Goal: Task Accomplishment & Management: Complete application form

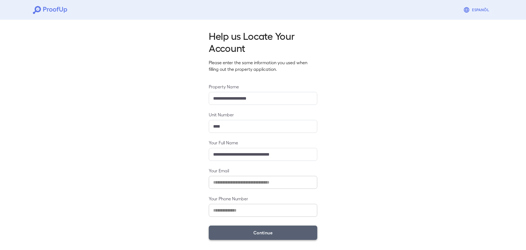
click at [273, 237] on button "Continue" at bounding box center [263, 232] width 108 height 14
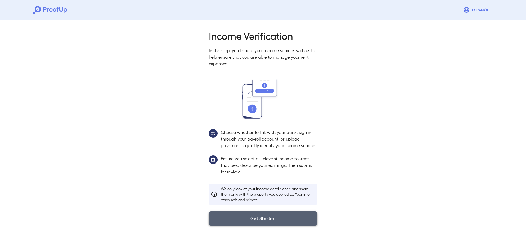
click at [277, 225] on button "Get Started" at bounding box center [263, 218] width 108 height 14
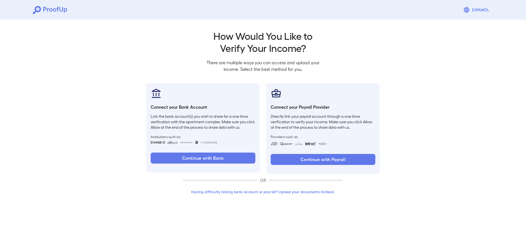
click at [299, 193] on button "Having difficulty linking bank account or payroll? Upload your documents instea…" at bounding box center [263, 192] width 160 height 10
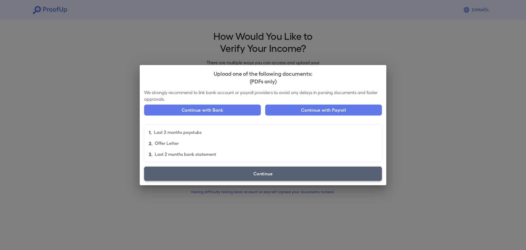
click at [292, 178] on label "Continue" at bounding box center [263, 173] width 238 height 14
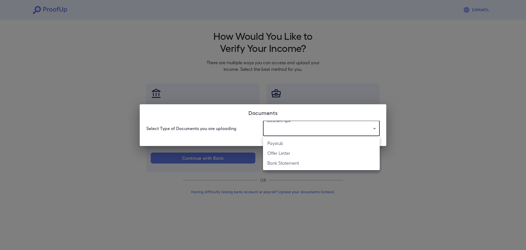
click at [293, 124] on body "Espanõl Go back How Would You Like to Verify Your Income? There are multiple wa…" at bounding box center [263, 104] width 526 height 209
click at [290, 165] on li "Bank Statement" at bounding box center [321, 163] width 117 height 10
type input "**********"
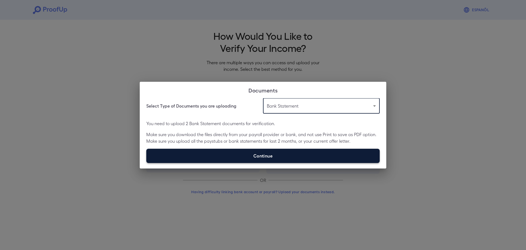
click at [265, 154] on label "Continue" at bounding box center [262, 155] width 233 height 14
click at [147, 162] on input "Continue" at bounding box center [146, 162] width 0 height 0
type input "**********"
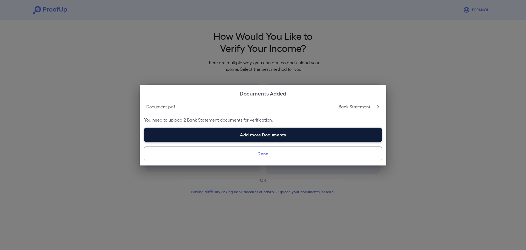
click at [283, 136] on label "Add more Documents" at bounding box center [263, 134] width 238 height 14
click at [144, 141] on input "Add more Documents" at bounding box center [144, 141] width 0 height 0
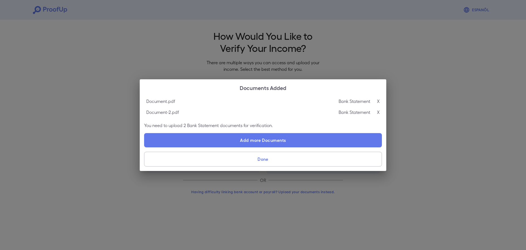
click at [378, 111] on p "X" at bounding box center [378, 112] width 3 height 7
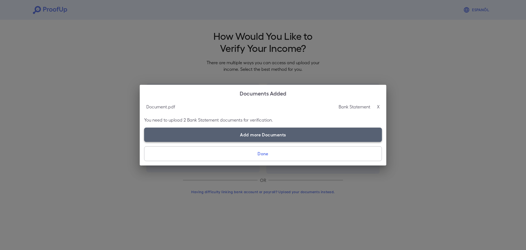
click at [285, 137] on label "Add more Documents" at bounding box center [263, 134] width 238 height 14
click at [144, 141] on input "Add more Documents" at bounding box center [144, 141] width 0 height 0
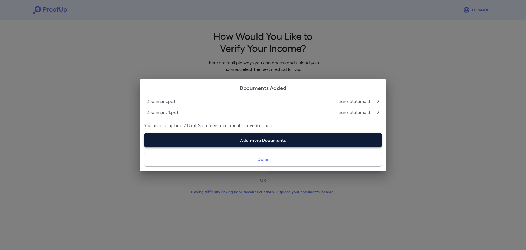
click at [287, 143] on label "Add more Documents" at bounding box center [263, 140] width 238 height 14
click at [144, 147] on input "Add more Documents" at bounding box center [144, 147] width 0 height 0
type input "**********"
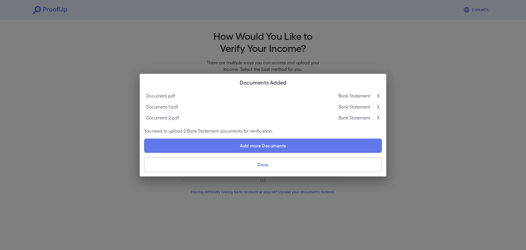
click at [269, 167] on button "Done" at bounding box center [263, 164] width 238 height 15
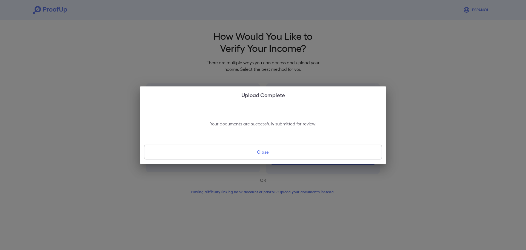
click at [269, 153] on button "Close" at bounding box center [263, 151] width 238 height 15
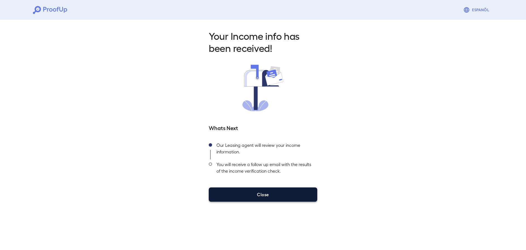
click at [278, 196] on button "Close" at bounding box center [263, 194] width 108 height 14
